Goal: Task Accomplishment & Management: Use online tool/utility

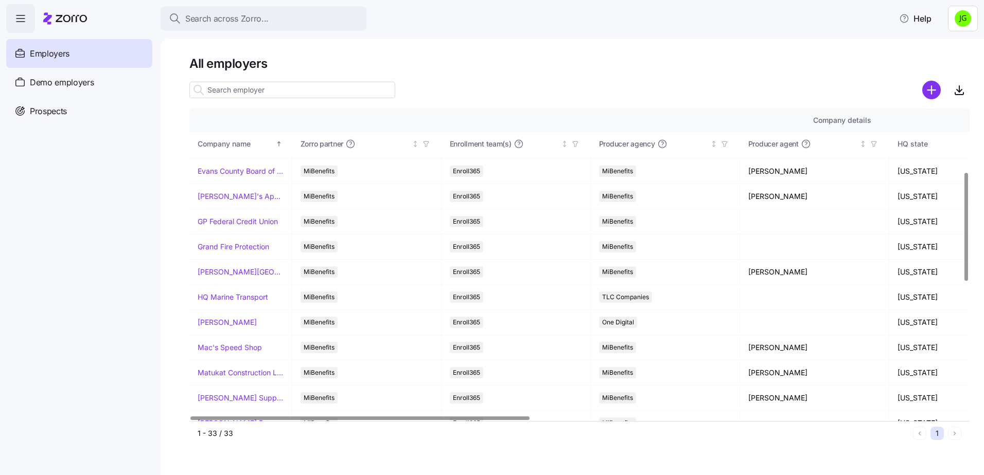
scroll to position [309, 0]
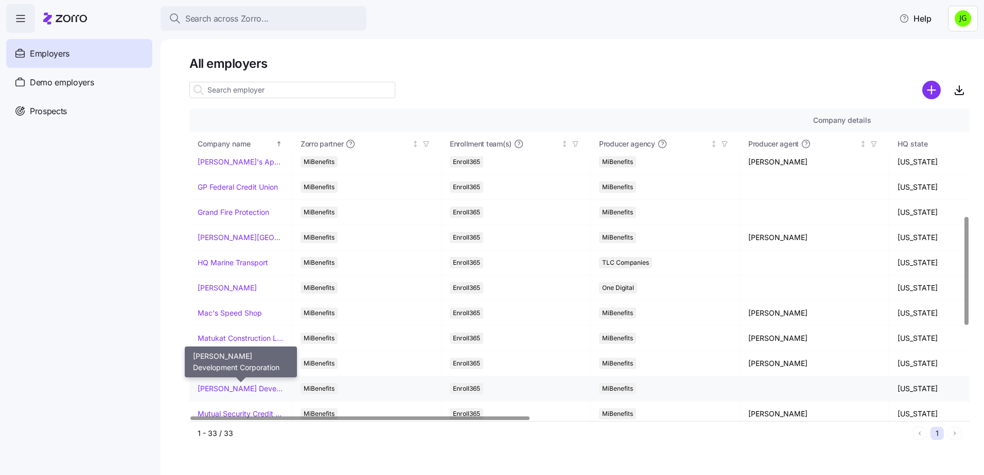
click at [251, 389] on link "McKnight Development Corporation" at bounding box center [241, 389] width 86 height 10
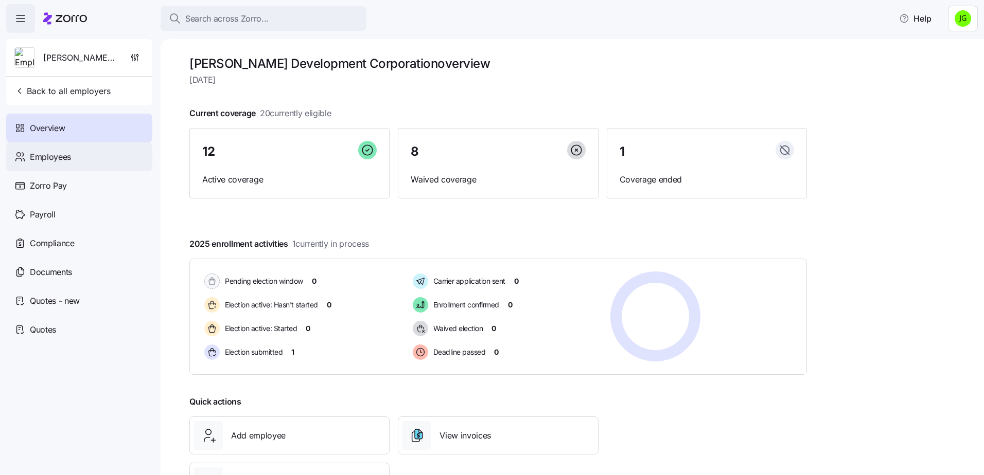
click at [65, 159] on span "Employees" at bounding box center [50, 157] width 41 height 13
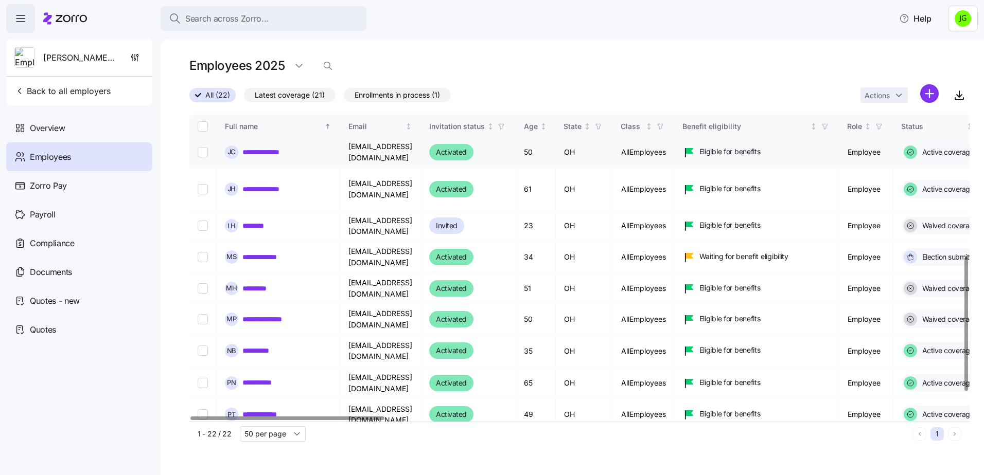
scroll to position [360, 0]
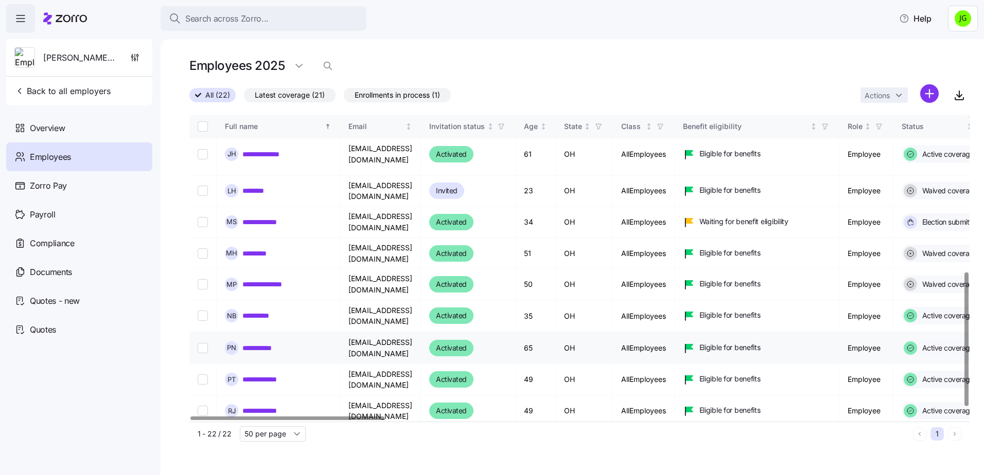
click at [276, 343] on link "**********" at bounding box center [262, 348] width 41 height 10
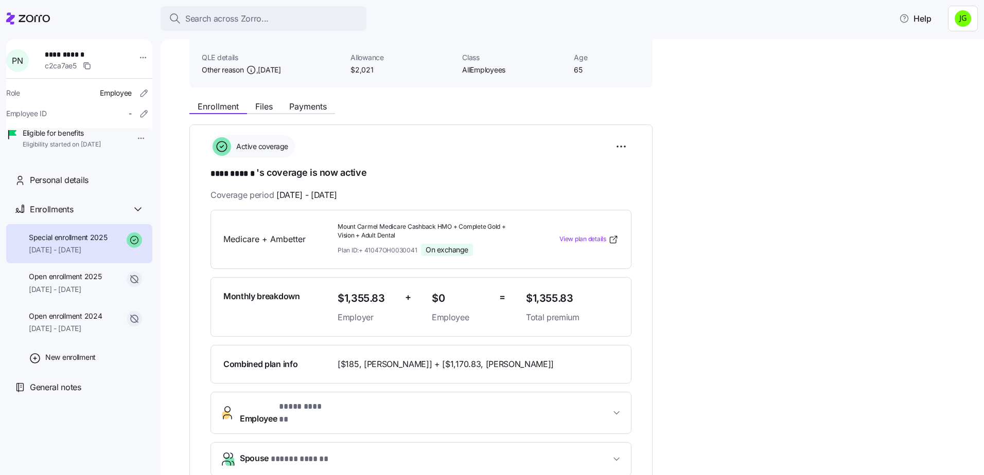
scroll to position [103, 0]
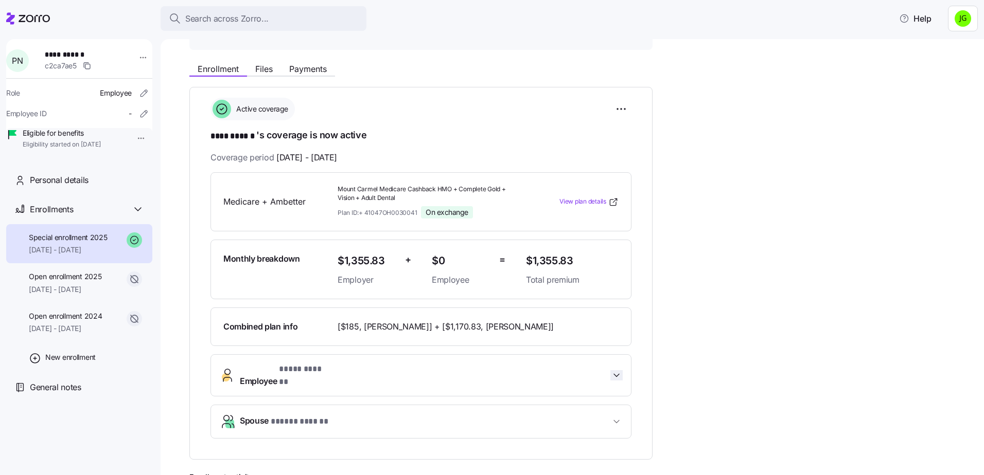
click at [616, 375] on icon "button" at bounding box center [616, 375] width 10 height 10
click at [615, 370] on icon "button" at bounding box center [616, 375] width 10 height 10
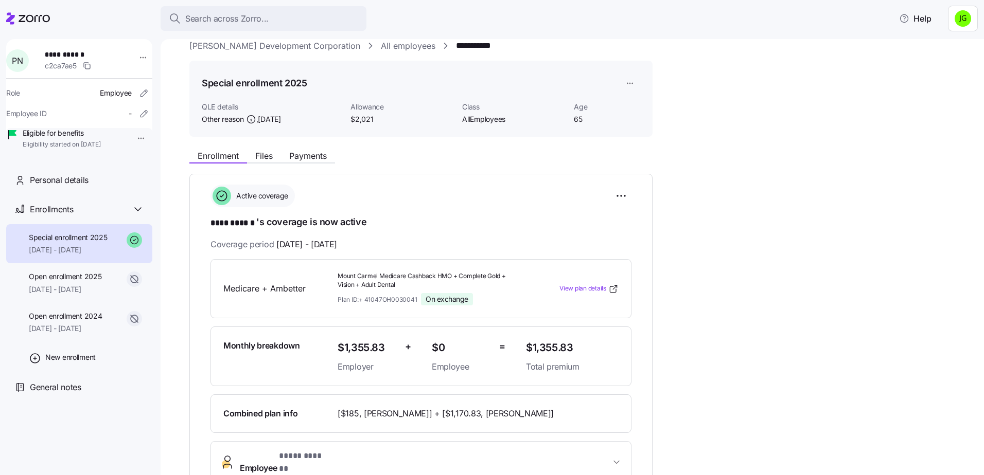
scroll to position [0, 0]
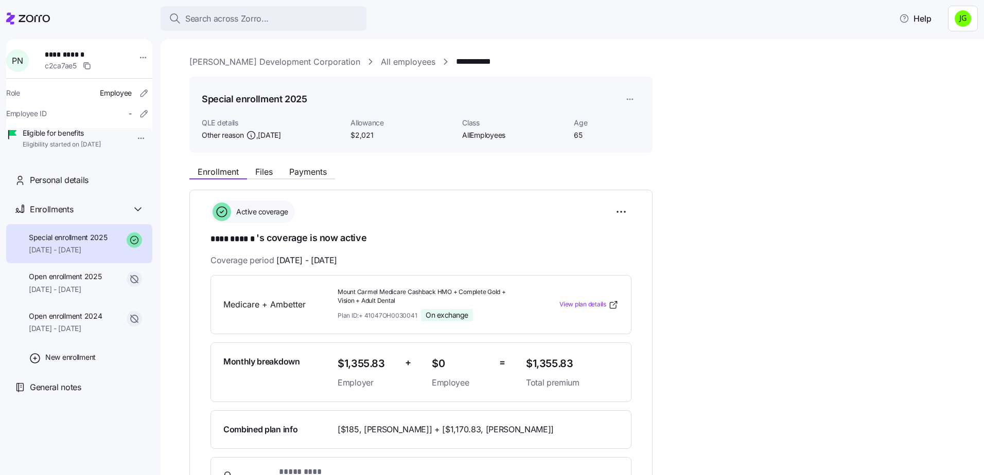
click at [726, 167] on div "**********" at bounding box center [579, 443] width 780 height 564
click at [28, 21] on icon at bounding box center [34, 18] width 31 height 7
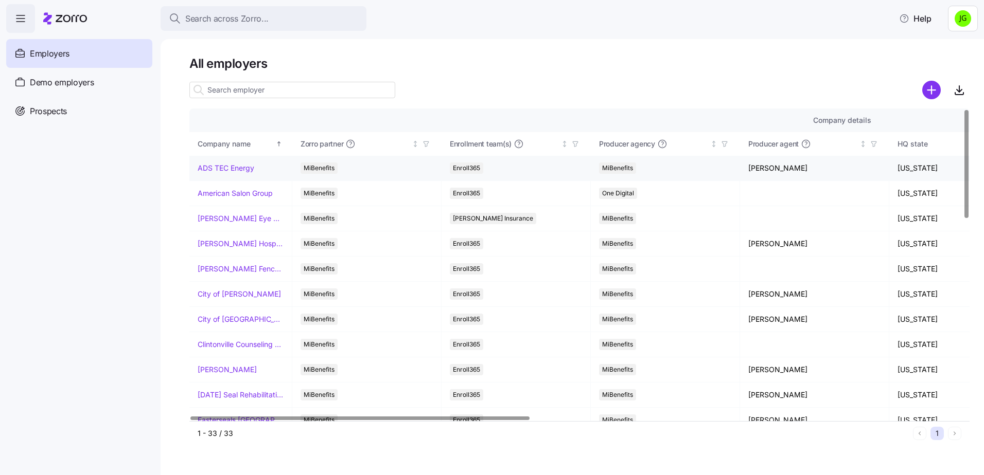
click at [247, 171] on link "ADS TEC Energy" at bounding box center [226, 168] width 57 height 10
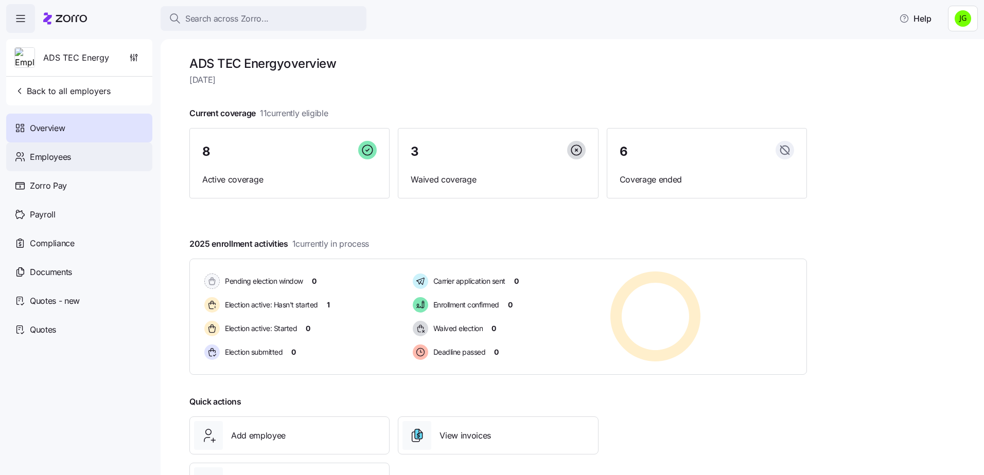
click at [77, 159] on div "Employees" at bounding box center [79, 157] width 146 height 29
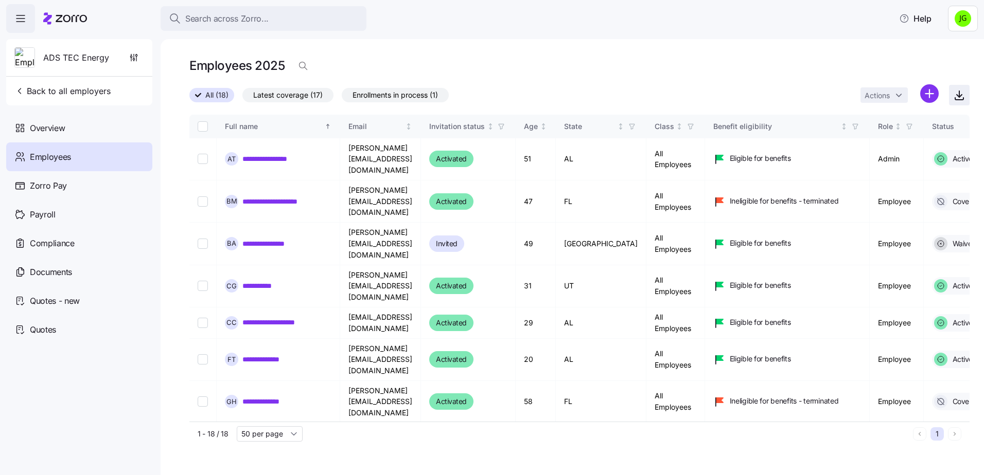
click at [964, 93] on icon "button" at bounding box center [959, 95] width 12 height 12
drag, startPoint x: 660, startPoint y: 72, endPoint x: 757, endPoint y: 58, distance: 97.7
click at [661, 72] on div "Employees 2025" at bounding box center [579, 66] width 780 height 21
click at [575, 54] on div "**********" at bounding box center [572, 257] width 823 height 436
click at [675, 80] on div "Employees 2025" at bounding box center [579, 70] width 780 height 29
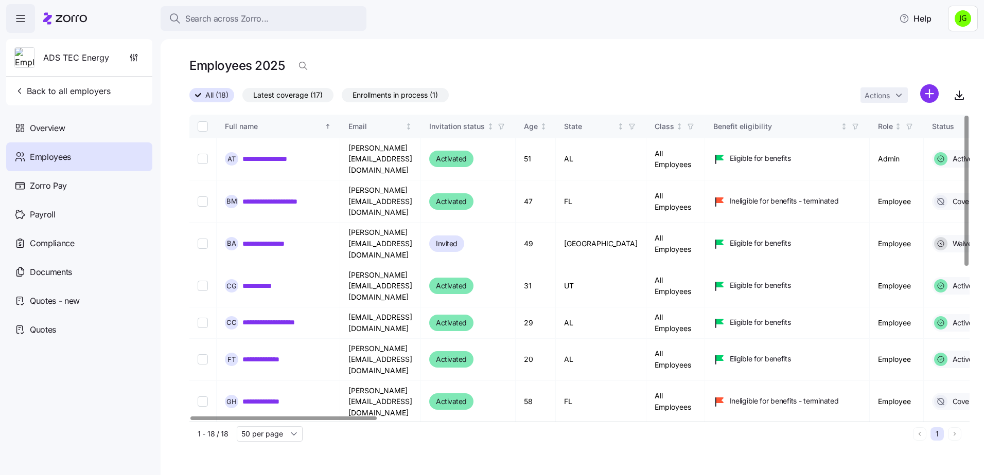
click at [639, 45] on div "**********" at bounding box center [572, 257] width 823 height 436
click at [78, 91] on span "Back to all employers" at bounding box center [62, 91] width 96 height 12
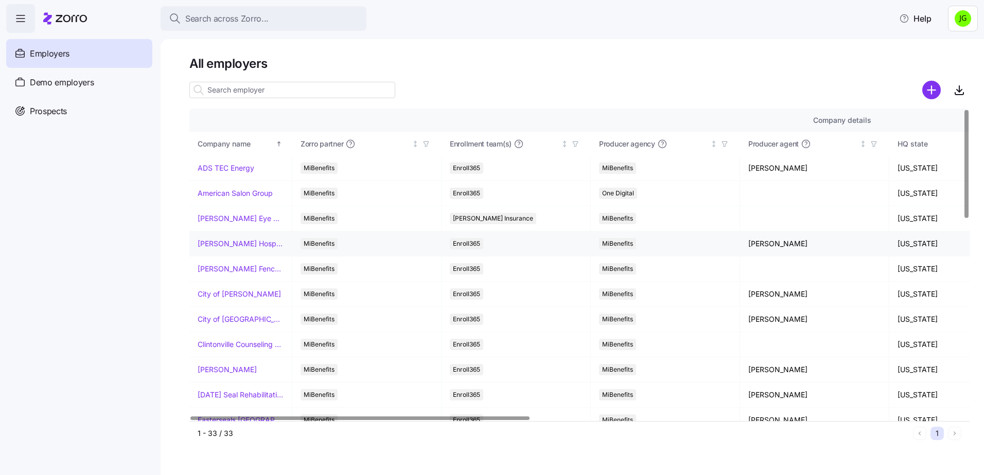
click at [226, 243] on link "Burke Hospitality" at bounding box center [241, 244] width 86 height 10
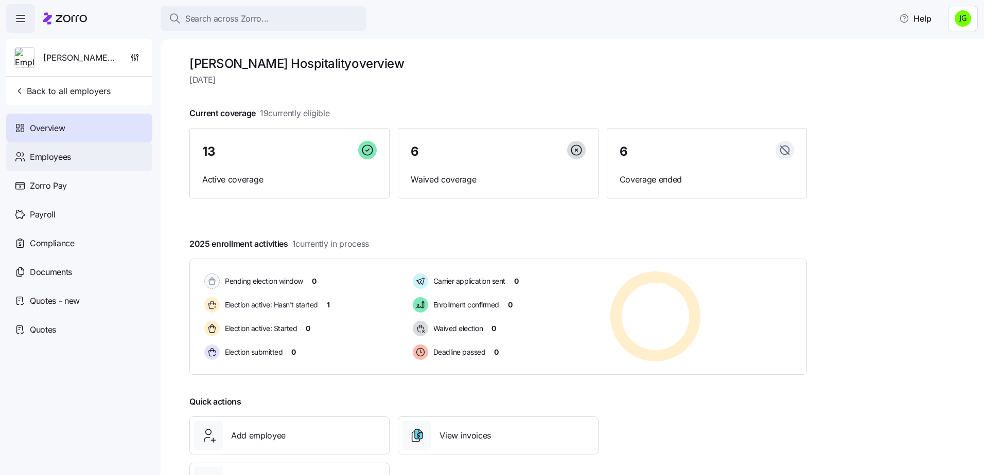
click at [68, 158] on span "Employees" at bounding box center [50, 157] width 41 height 13
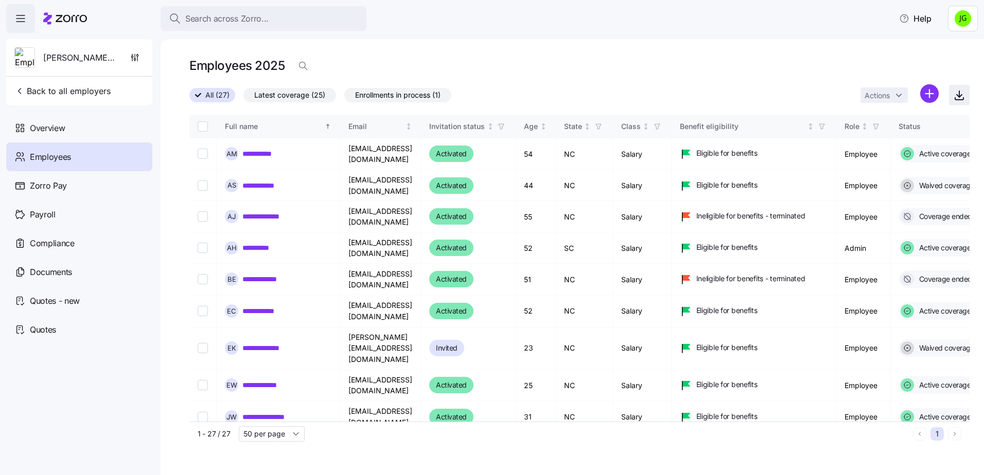
click at [963, 96] on icon "button" at bounding box center [959, 95] width 12 height 12
click at [615, 68] on div "Employees 2025" at bounding box center [579, 66] width 780 height 21
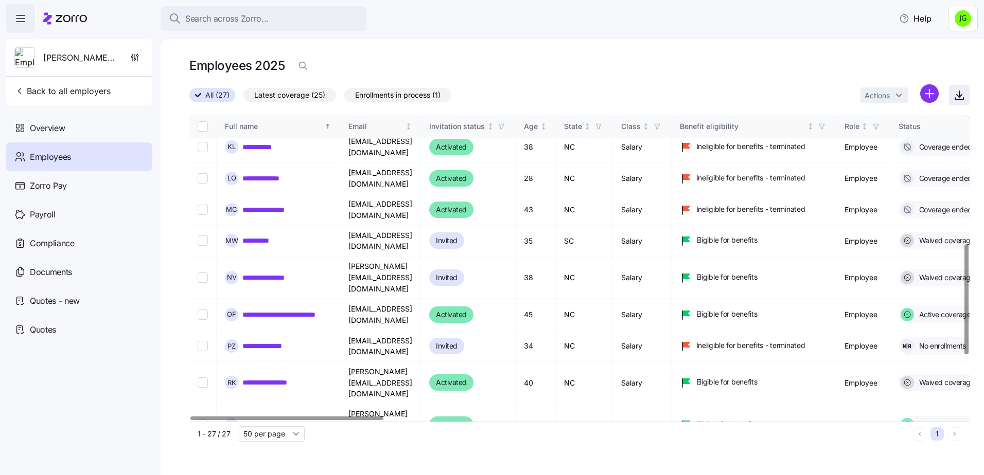
scroll to position [527, 0]
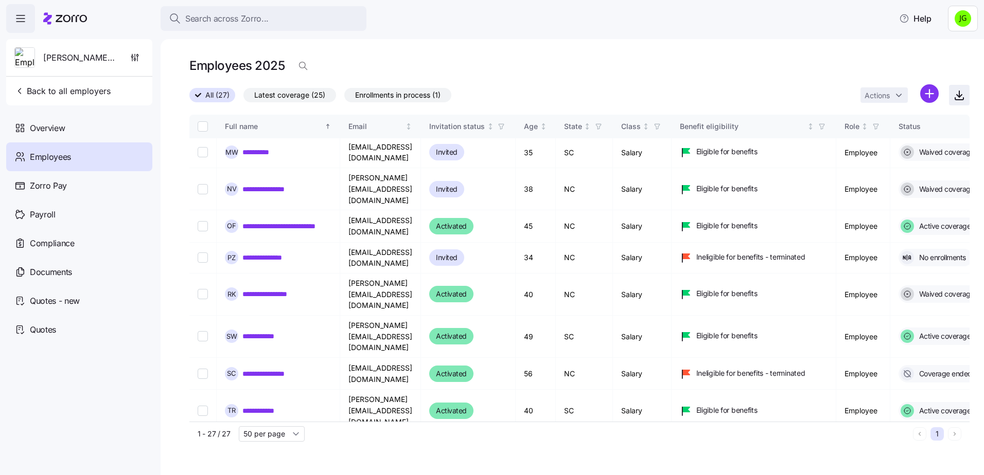
click at [963, 95] on icon "button" at bounding box center [959, 95] width 12 height 12
click at [596, 26] on div "Search across Zorro... Help" at bounding box center [491, 18] width 971 height 29
click at [35, 95] on span "Back to all employers" at bounding box center [62, 91] width 96 height 12
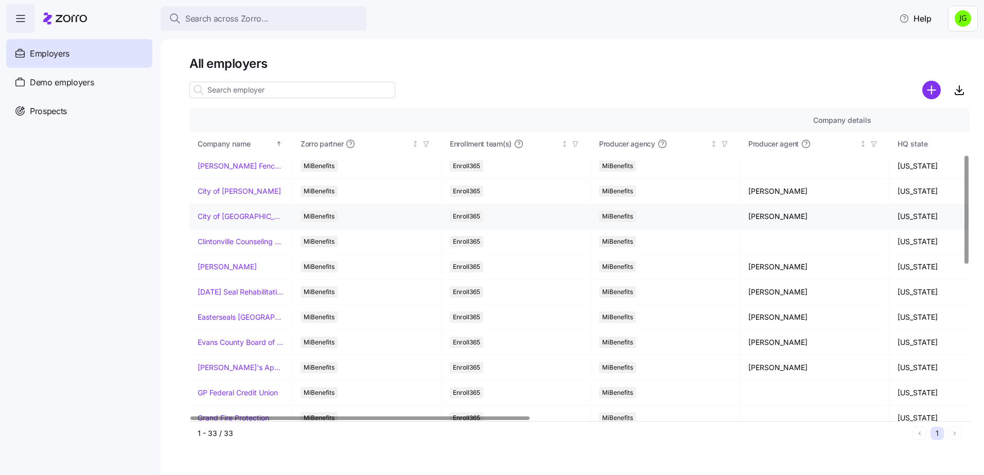
scroll to position [154, 0]
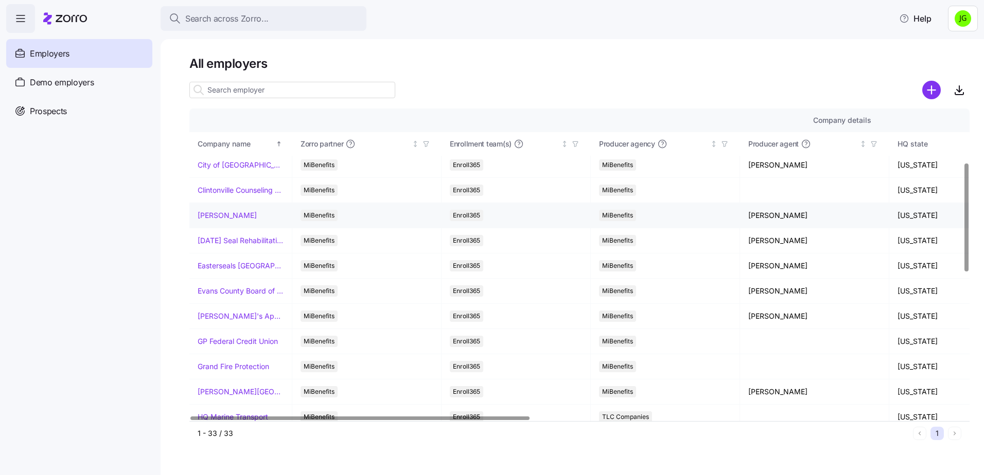
click at [230, 216] on link "Dayton Andrews" at bounding box center [227, 215] width 59 height 10
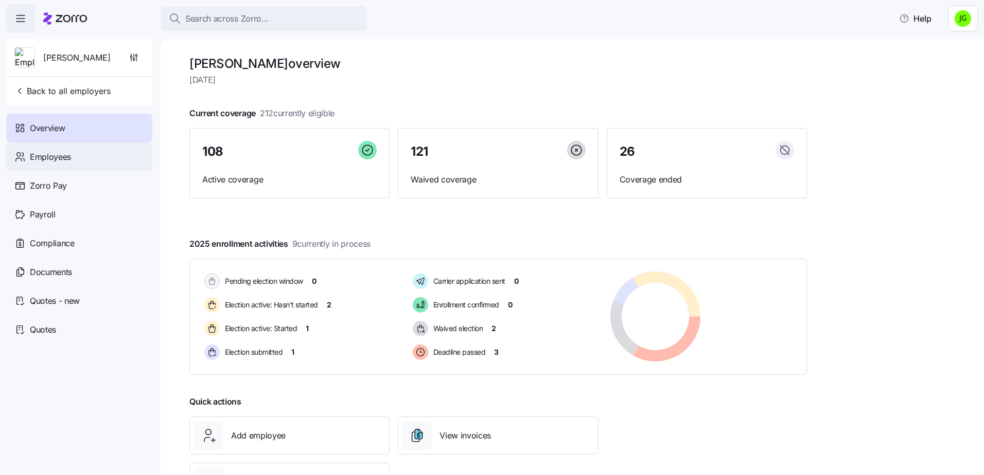
click at [68, 155] on span "Employees" at bounding box center [50, 157] width 41 height 13
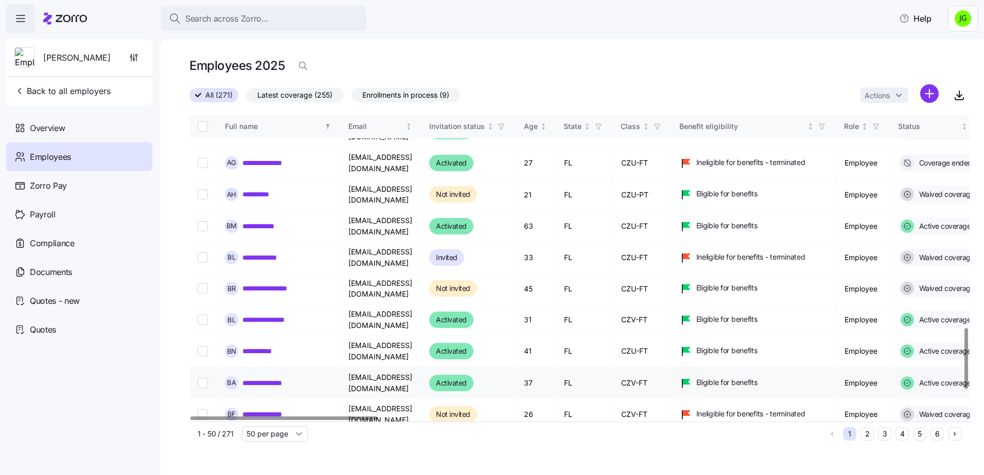
scroll to position [1080, 0]
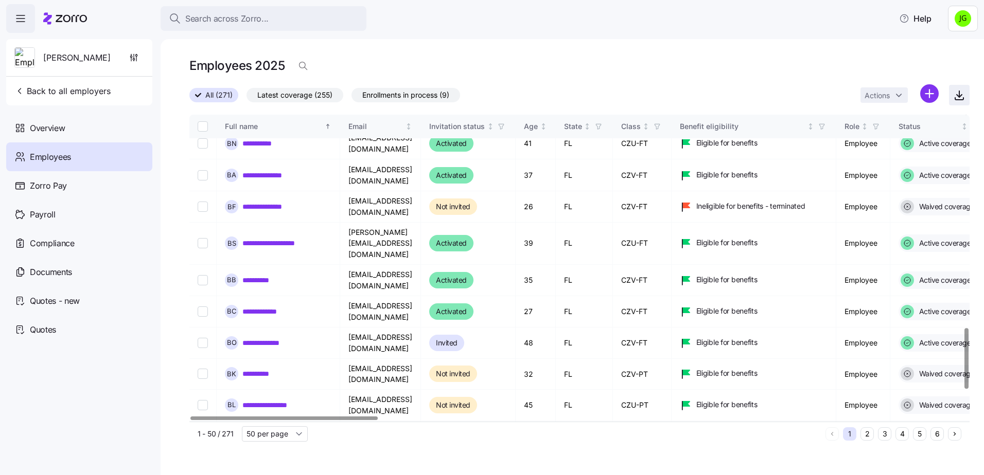
click at [952, 98] on span "button" at bounding box center [959, 95] width 20 height 20
click at [676, 94] on div "All (271) Latest coverage (255) Enrollments in process (9) Actions" at bounding box center [579, 95] width 780 height 22
click at [79, 94] on span "Back to all employers" at bounding box center [62, 91] width 96 height 12
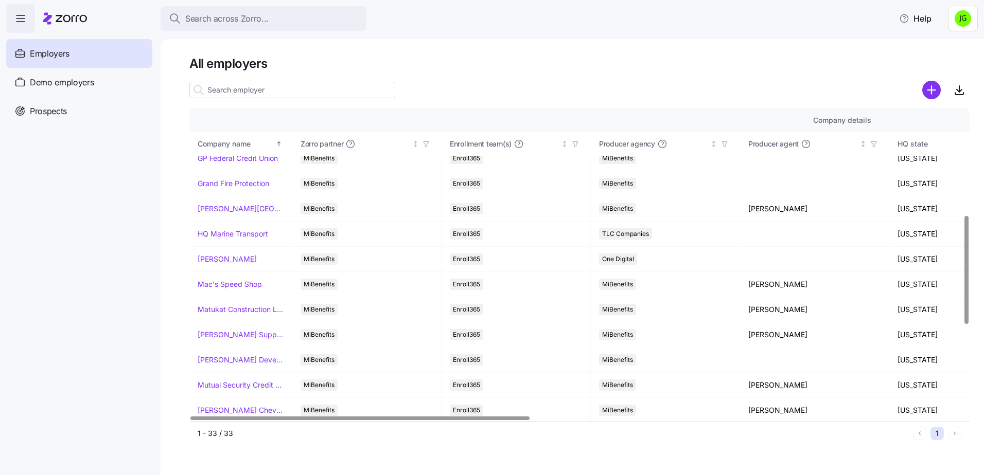
scroll to position [360, 0]
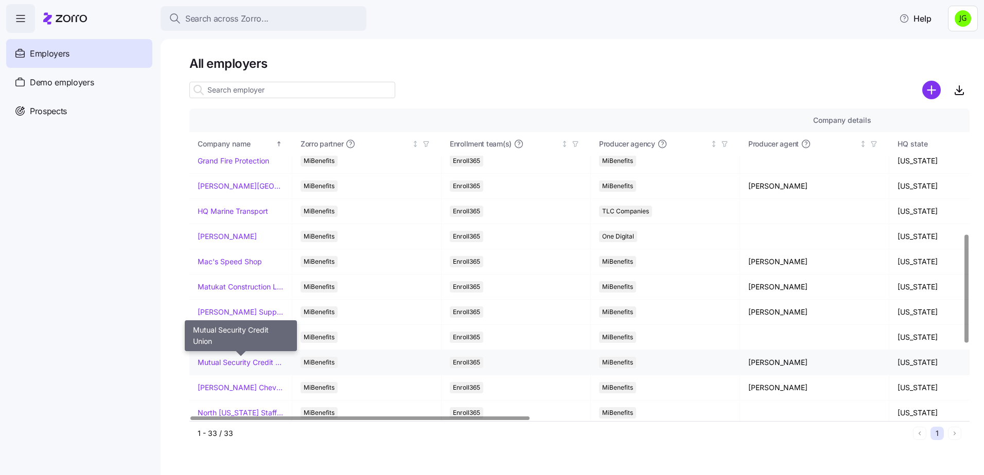
click at [255, 365] on link "Mutual Security Credit Union" at bounding box center [241, 363] width 86 height 10
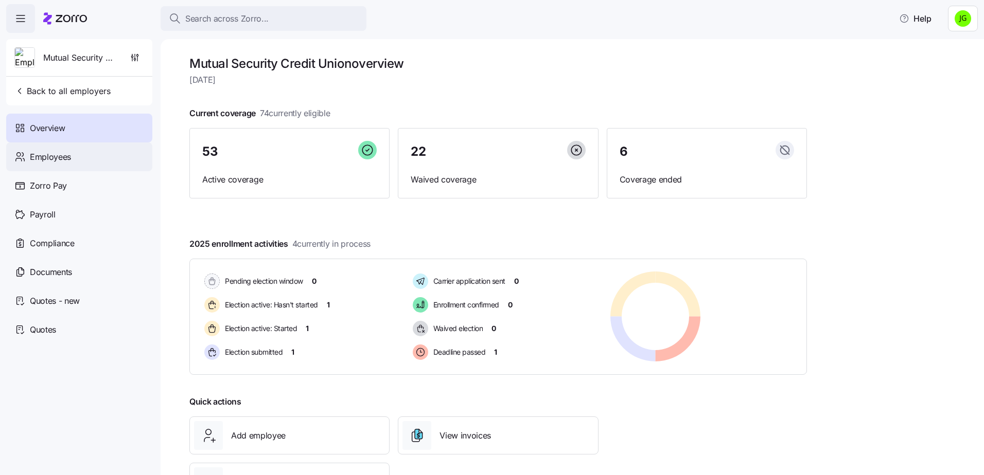
click at [86, 165] on div "Employees" at bounding box center [79, 157] width 146 height 29
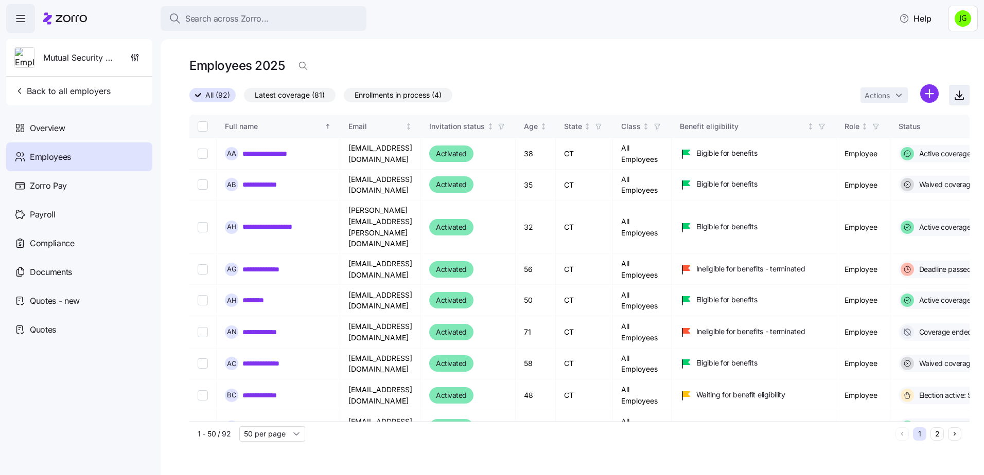
click at [963, 94] on icon "button" at bounding box center [959, 95] width 12 height 12
click at [707, 37] on main "**********" at bounding box center [492, 234] width 984 height 469
